Goal: Transaction & Acquisition: Purchase product/service

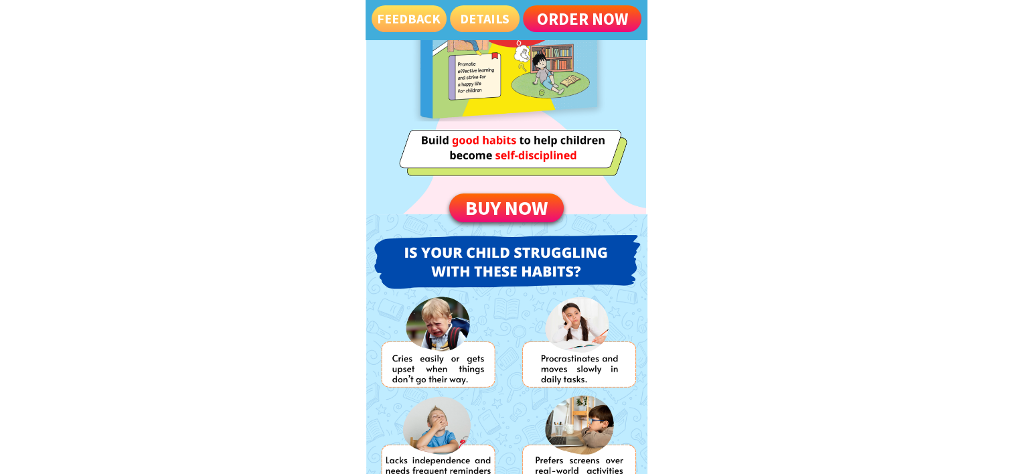
scroll to position [402, 0]
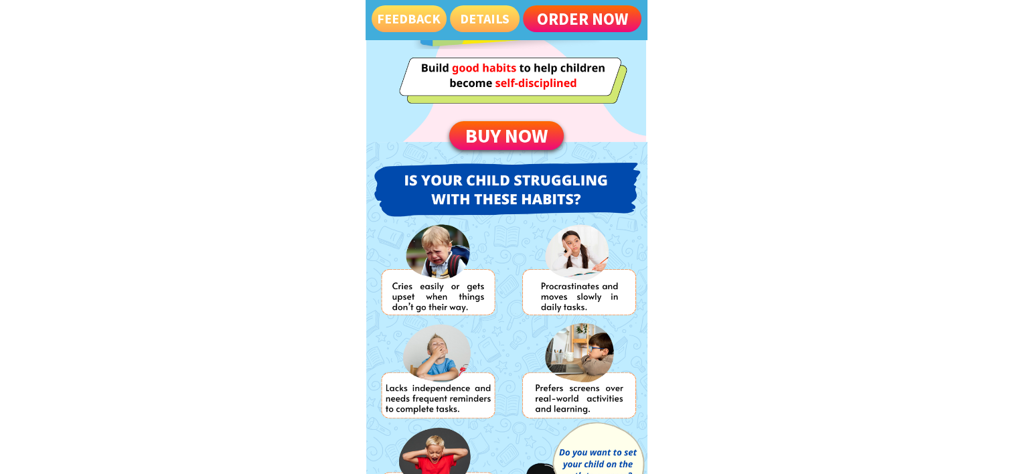
click at [569, 22] on p "Order now" at bounding box center [582, 18] width 119 height 27
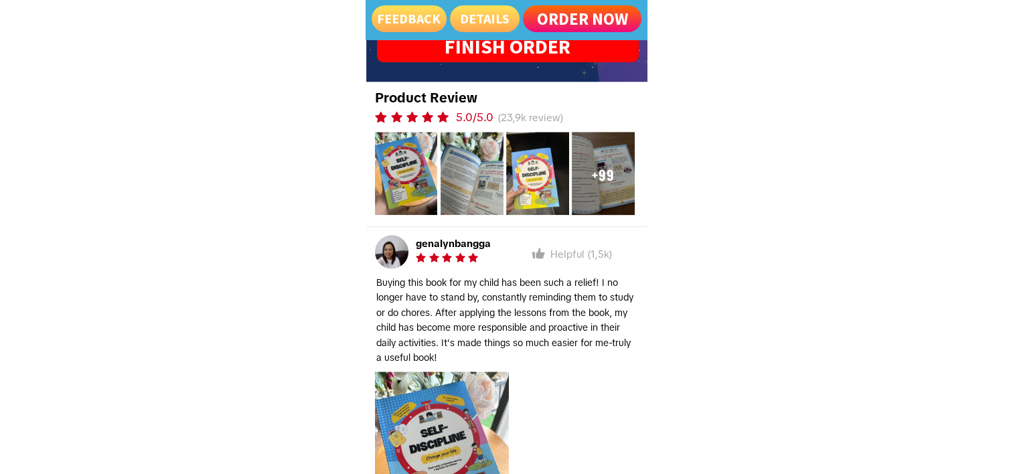
scroll to position [6060, 0]
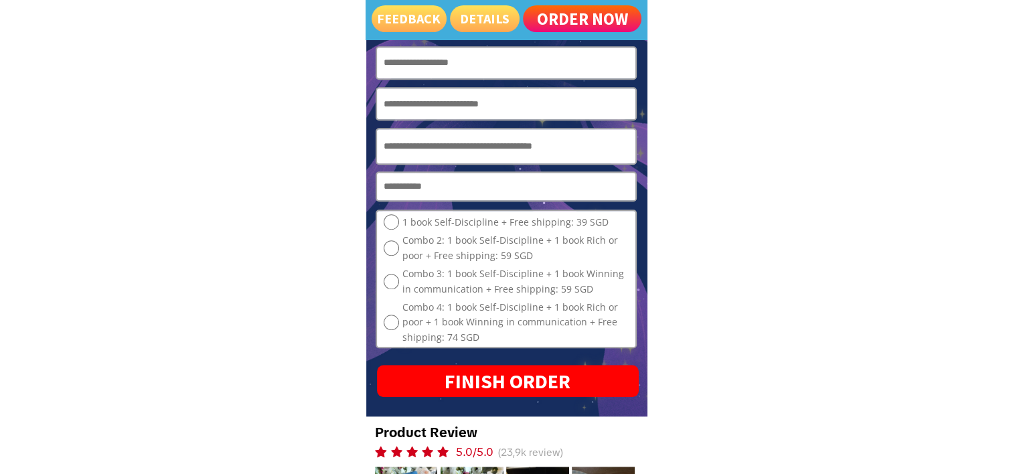
click at [470, 61] on input "text" at bounding box center [506, 63] width 252 height 31
type input "**********"
click at [464, 102] on input "tel" at bounding box center [506, 103] width 252 height 31
type input "********"
click at [461, 151] on input "text" at bounding box center [506, 146] width 252 height 34
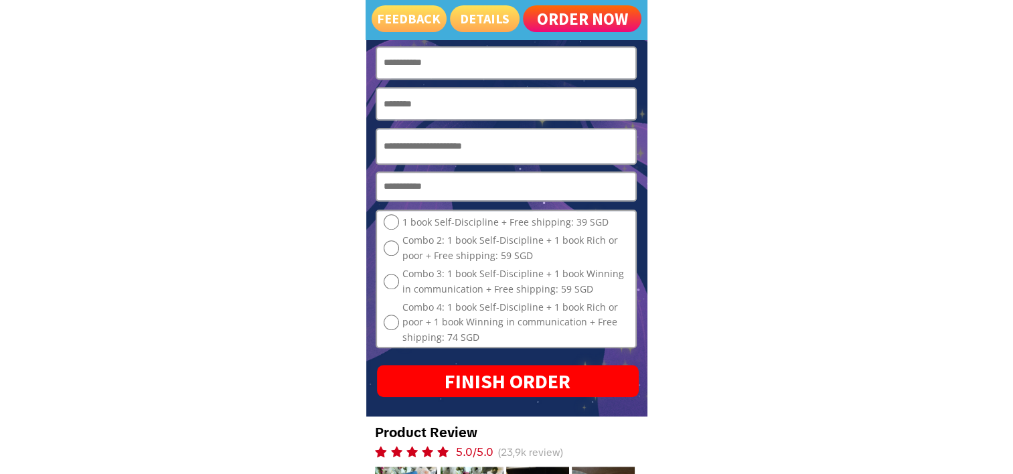
type input "**********"
click at [448, 182] on input "text" at bounding box center [506, 186] width 252 height 27
type input "******"
click at [528, 380] on p "FINISH ORDER" at bounding box center [507, 381] width 261 height 32
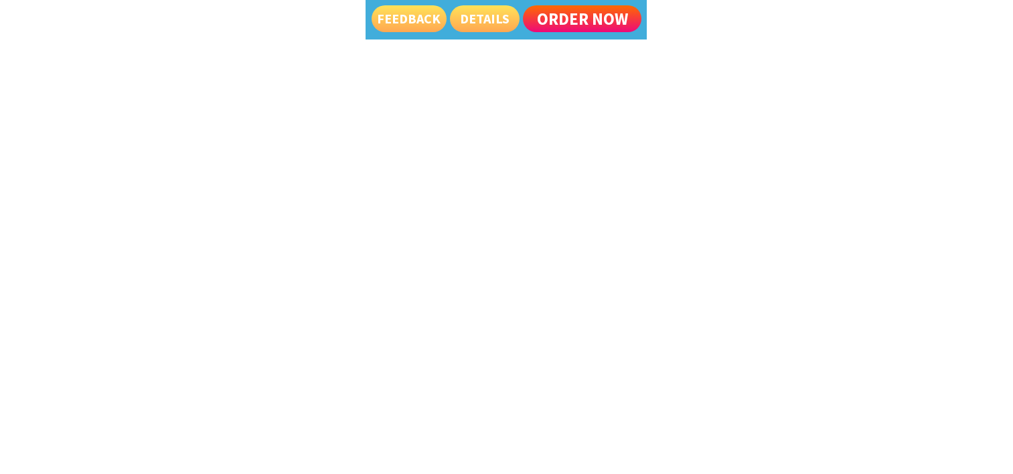
scroll to position [6060, 0]
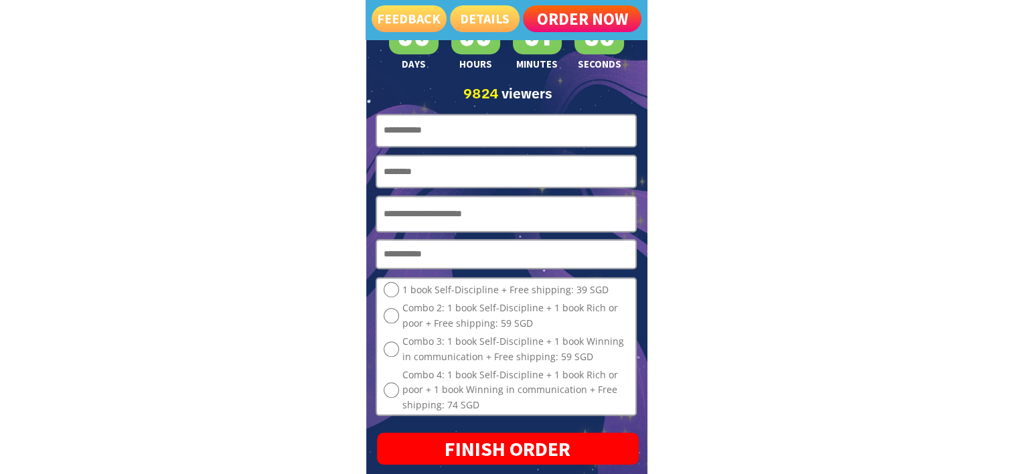
scroll to position [5993, 0]
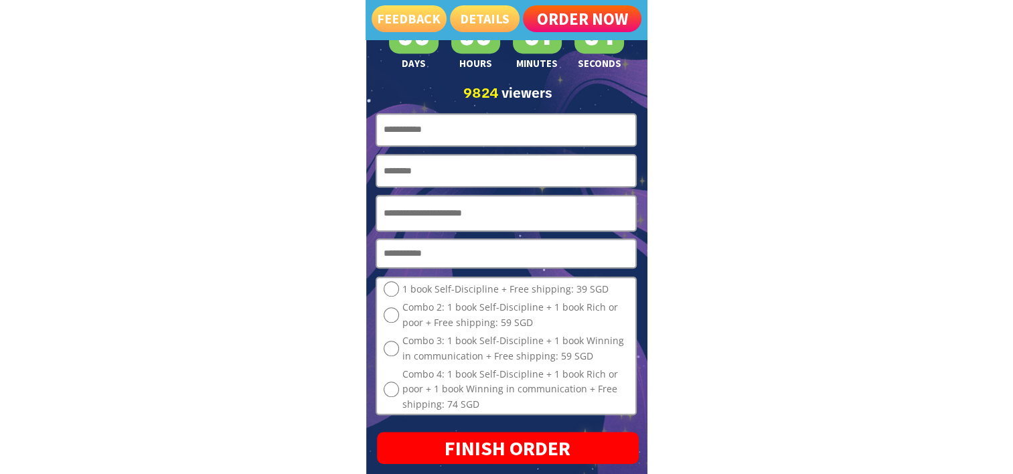
click at [545, 445] on p "FINISH ORDER" at bounding box center [507, 448] width 261 height 32
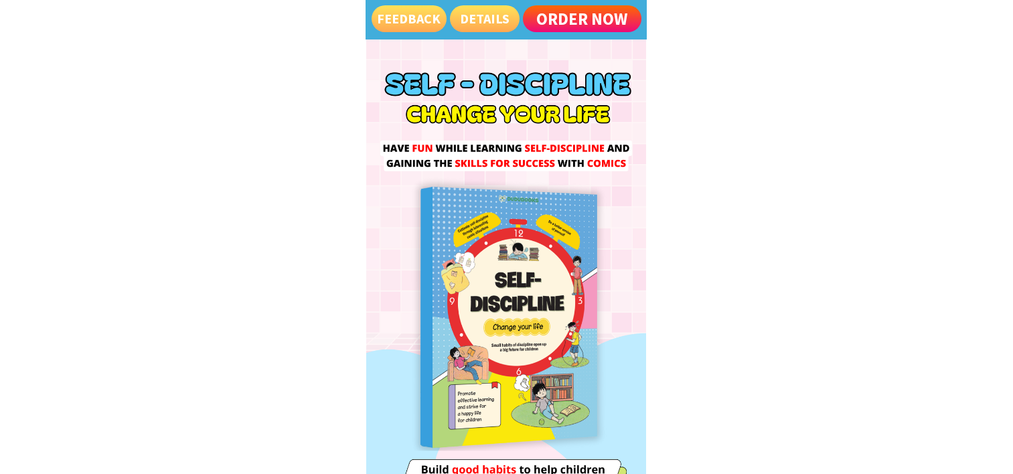
scroll to position [5993, 0]
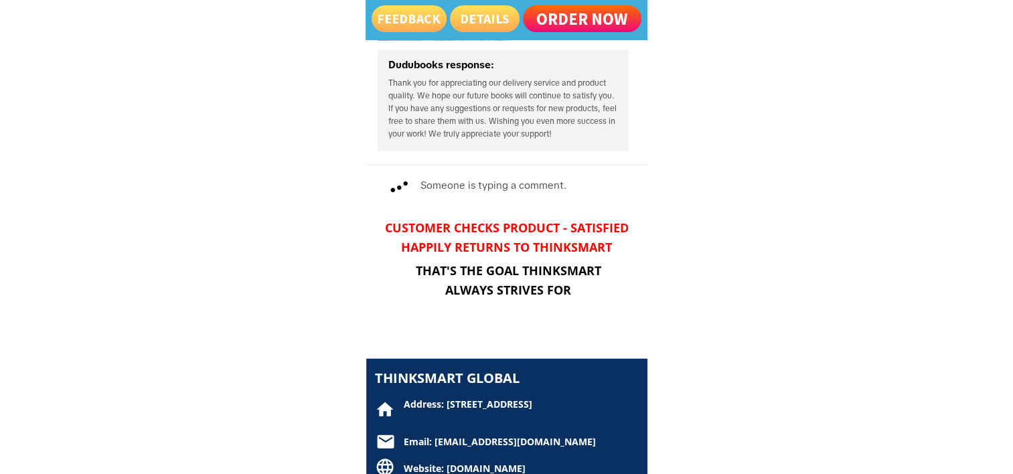
scroll to position [8253, 0]
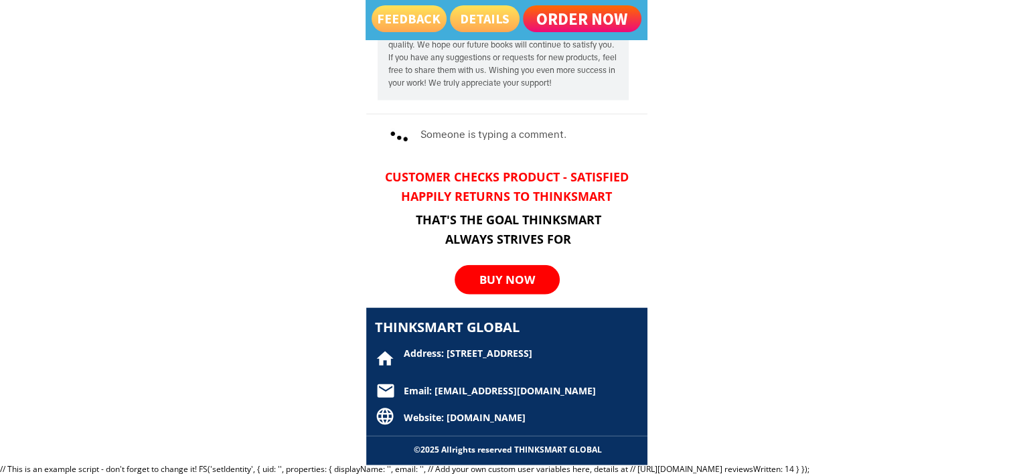
drag, startPoint x: 550, startPoint y: 418, endPoint x: 446, endPoint y: 415, distance: 103.9
click at [446, 415] on h3 "Website: [DOMAIN_NAME]" at bounding box center [528, 418] width 248 height 15
copy h3 "thinksmartglobal.com"
click at [501, 276] on p "BUY NOW" at bounding box center [507, 279] width 105 height 29
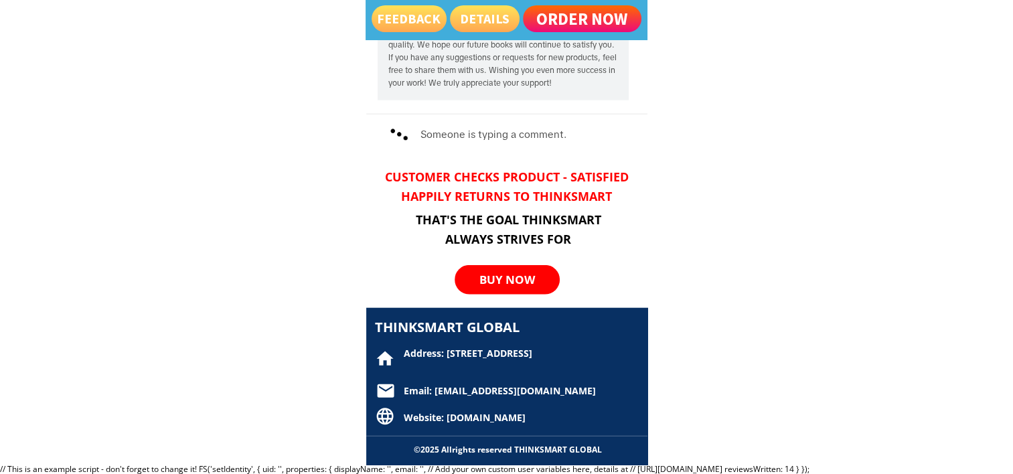
click at [514, 265] on p "BUY NOW" at bounding box center [507, 279] width 105 height 29
